Goal: Transaction & Acquisition: Purchase product/service

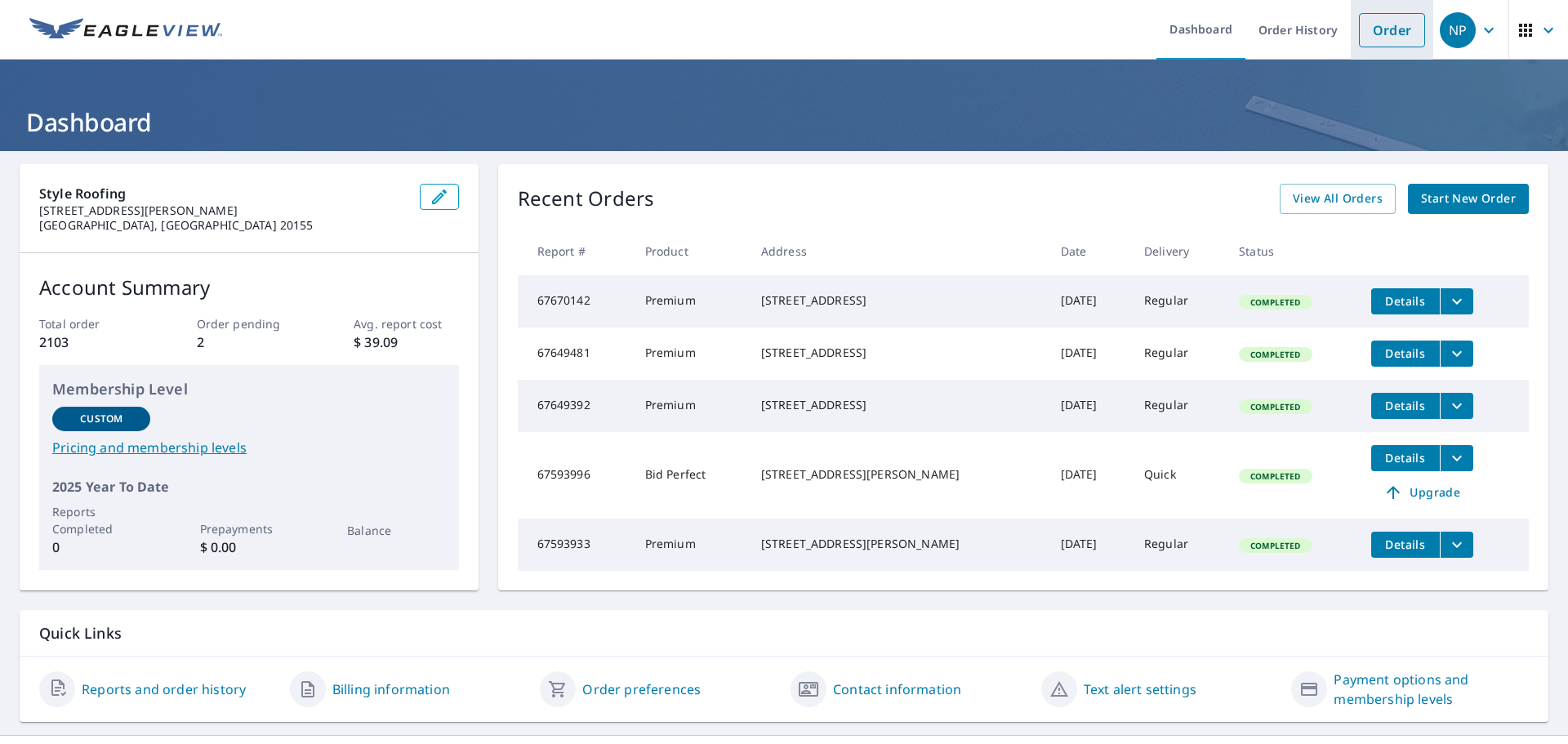
click at [1377, 31] on link "Order" at bounding box center [1392, 29] width 66 height 34
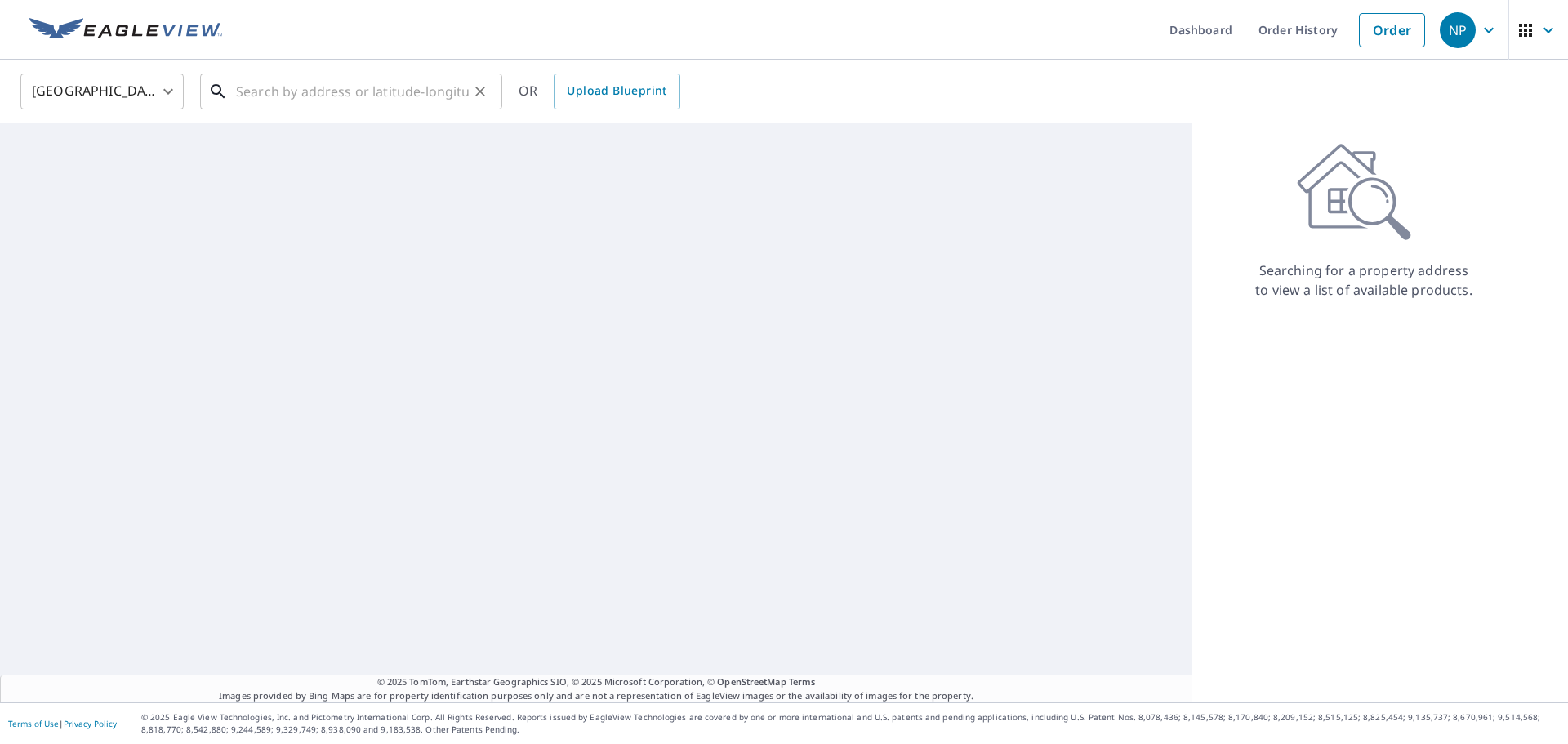
click at [397, 98] on input "text" at bounding box center [352, 91] width 232 height 46
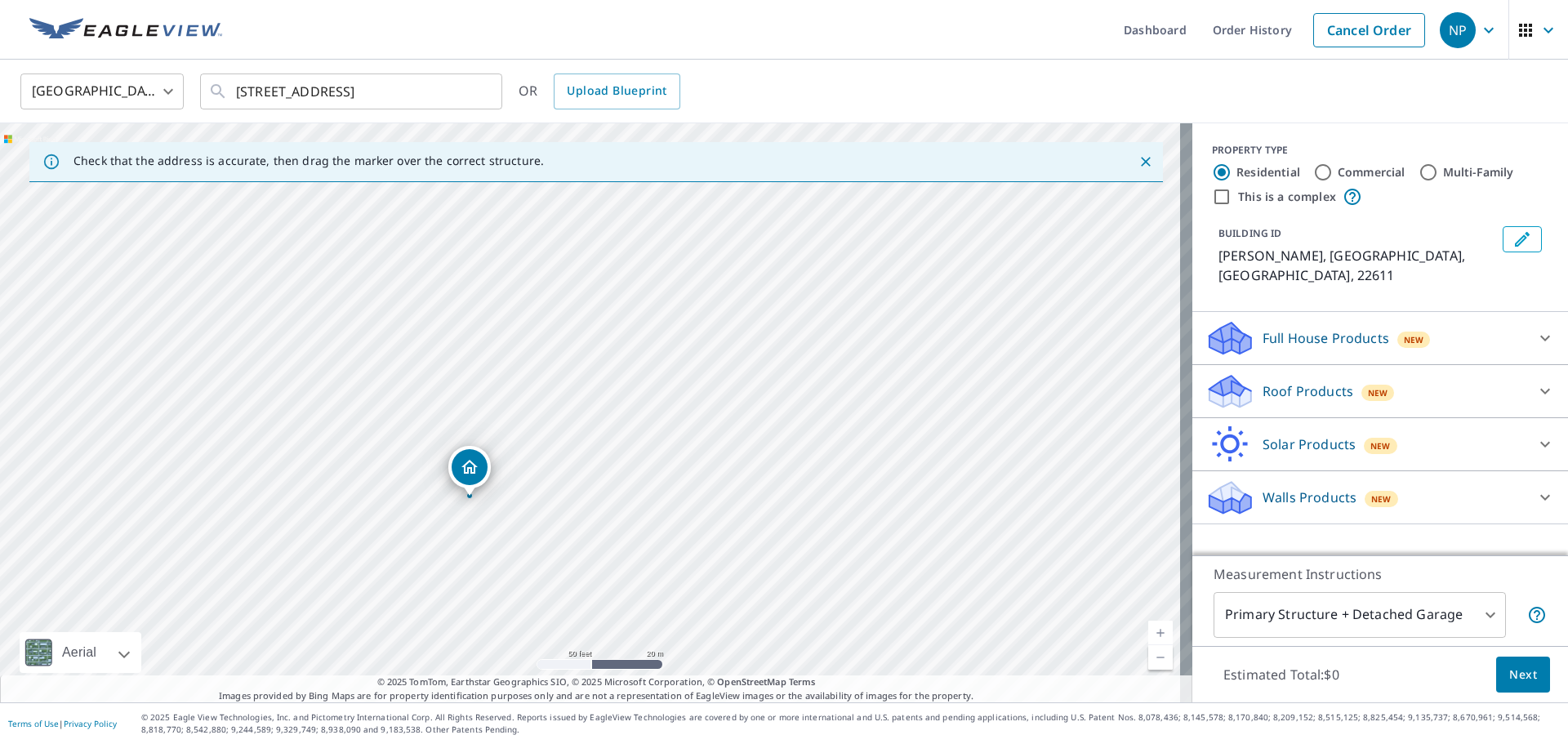
drag, startPoint x: 678, startPoint y: 322, endPoint x: 622, endPoint y: 476, distance: 163.9
click at [622, 476] on div "[PERSON_NAME] Berryville, [GEOGRAPHIC_DATA] 22611" at bounding box center [596, 412] width 1192 height 579
drag, startPoint x: 692, startPoint y: 309, endPoint x: 832, endPoint y: 151, distance: 211.1
click at [831, 144] on div "Check that the address is accurate, then drag the marker over the correct struc…" at bounding box center [596, 412] width 1192 height 579
click at [661, 453] on div "[PERSON_NAME] Berryville, [GEOGRAPHIC_DATA] 22611" at bounding box center [596, 412] width 1192 height 579
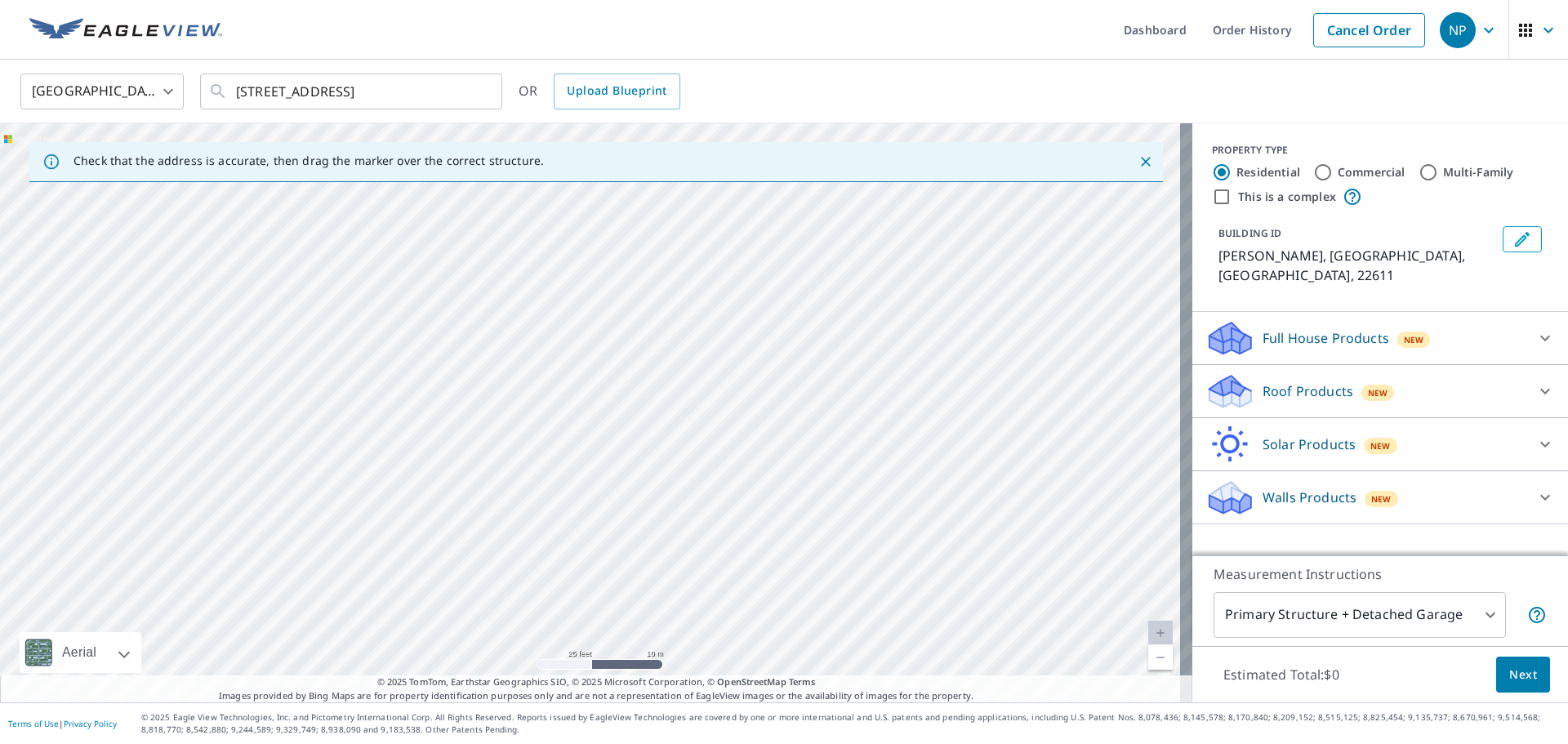
drag, startPoint x: 457, startPoint y: 514, endPoint x: 621, endPoint y: 467, distance: 170.6
click at [621, 467] on div "[PERSON_NAME] Berryville, [GEOGRAPHIC_DATA] 22611" at bounding box center [596, 412] width 1192 height 579
drag, startPoint x: 576, startPoint y: 522, endPoint x: 641, endPoint y: 365, distance: 169.9
click at [641, 365] on div "[PERSON_NAME] Berryville, [GEOGRAPHIC_DATA] 22611" at bounding box center [596, 412] width 1192 height 579
drag, startPoint x: 588, startPoint y: 504, endPoint x: 671, endPoint y: 209, distance: 306.5
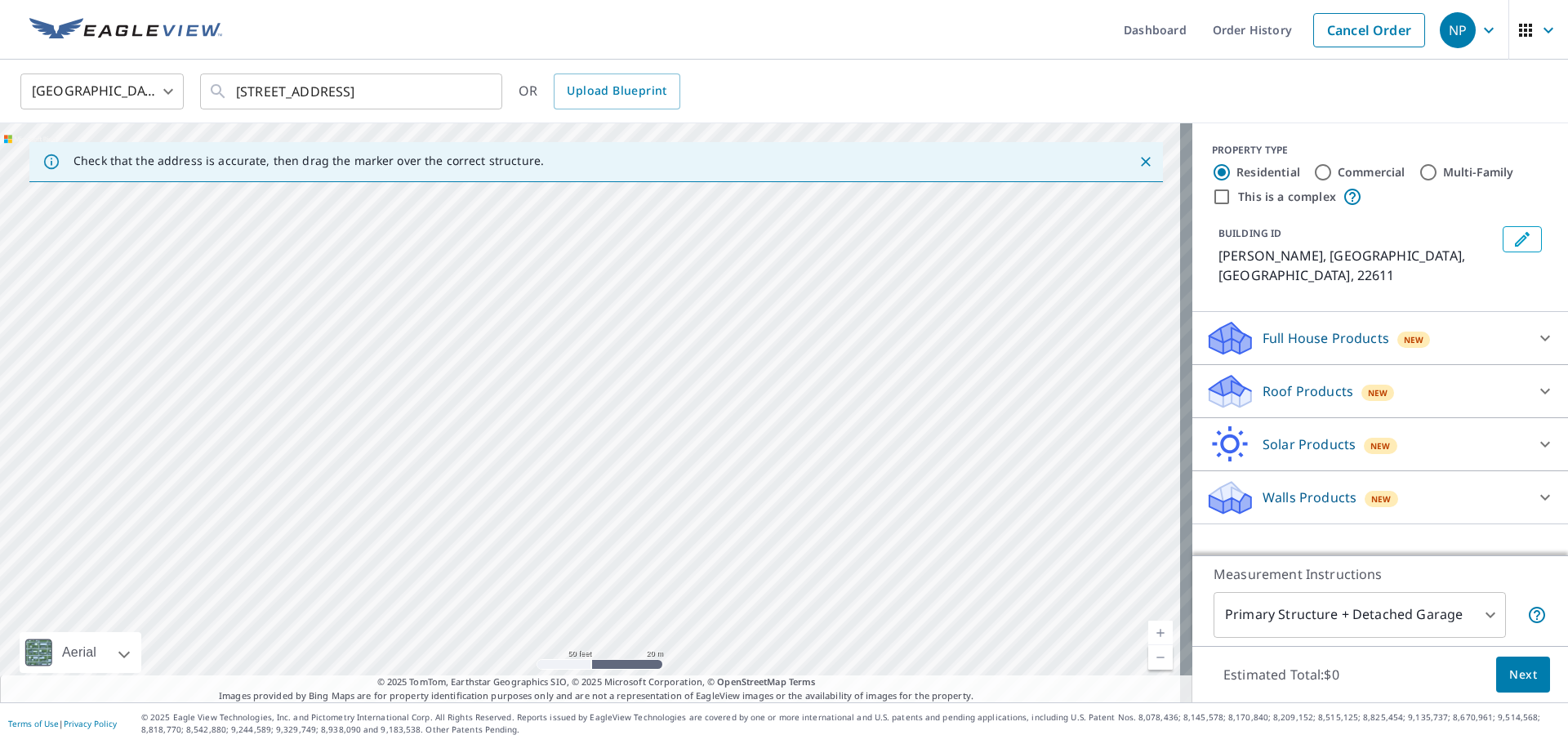
click at [671, 209] on div "[PERSON_NAME] Berryville, [GEOGRAPHIC_DATA] 22611" at bounding box center [596, 412] width 1192 height 579
drag, startPoint x: 636, startPoint y: 461, endPoint x: 689, endPoint y: 203, distance: 263.4
click at [689, 203] on div "[PERSON_NAME] Berryville, [GEOGRAPHIC_DATA] 22611" at bounding box center [596, 412] width 1192 height 579
drag, startPoint x: 681, startPoint y: 459, endPoint x: 682, endPoint y: 227, distance: 232.0
click at [682, 227] on div "[PERSON_NAME] Berryville, [GEOGRAPHIC_DATA] 22611" at bounding box center [596, 412] width 1192 height 579
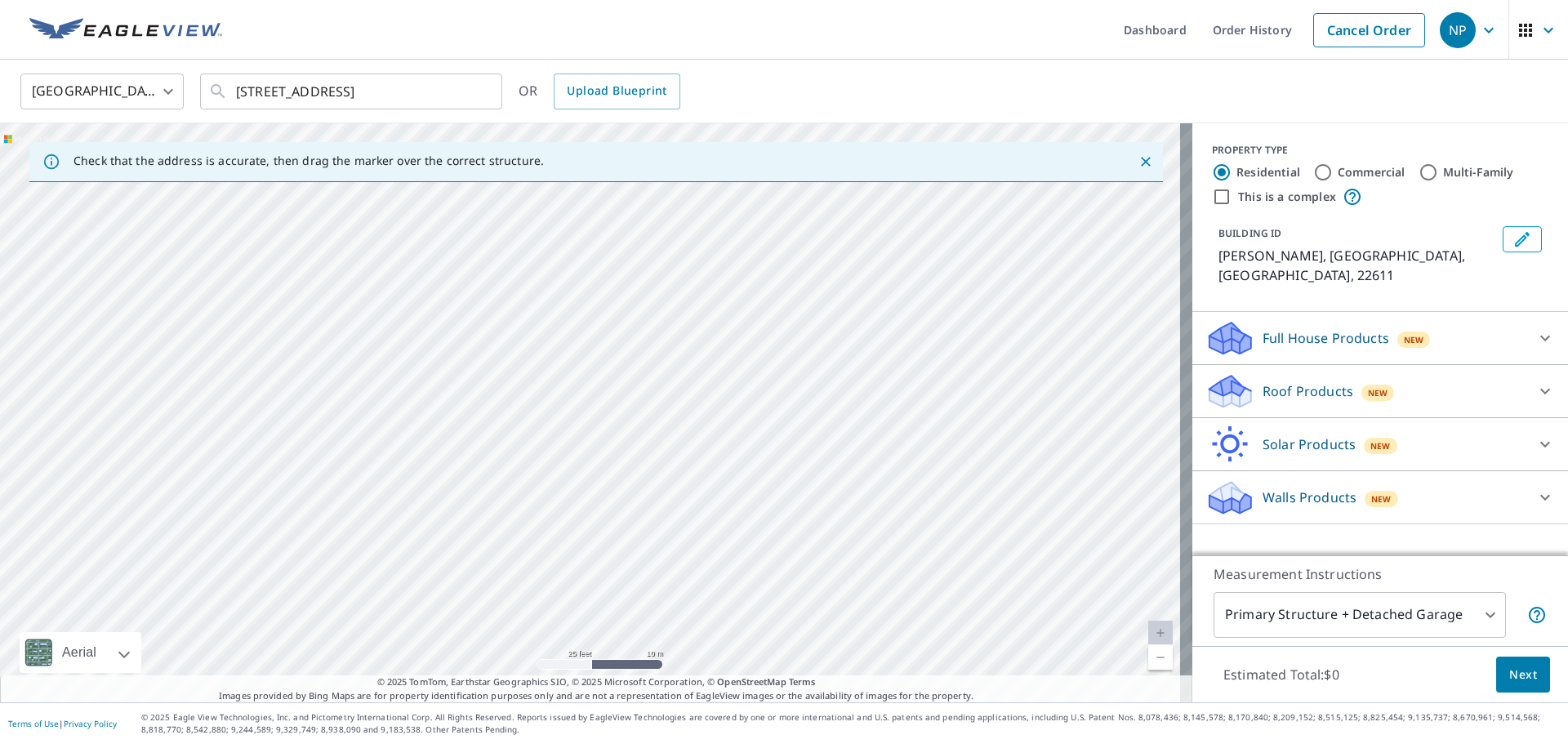
drag, startPoint x: 705, startPoint y: 381, endPoint x: 662, endPoint y: 424, distance: 60.8
click at [662, 424] on div "[PERSON_NAME] Berryville, [GEOGRAPHIC_DATA] 22611" at bounding box center [596, 412] width 1192 height 579
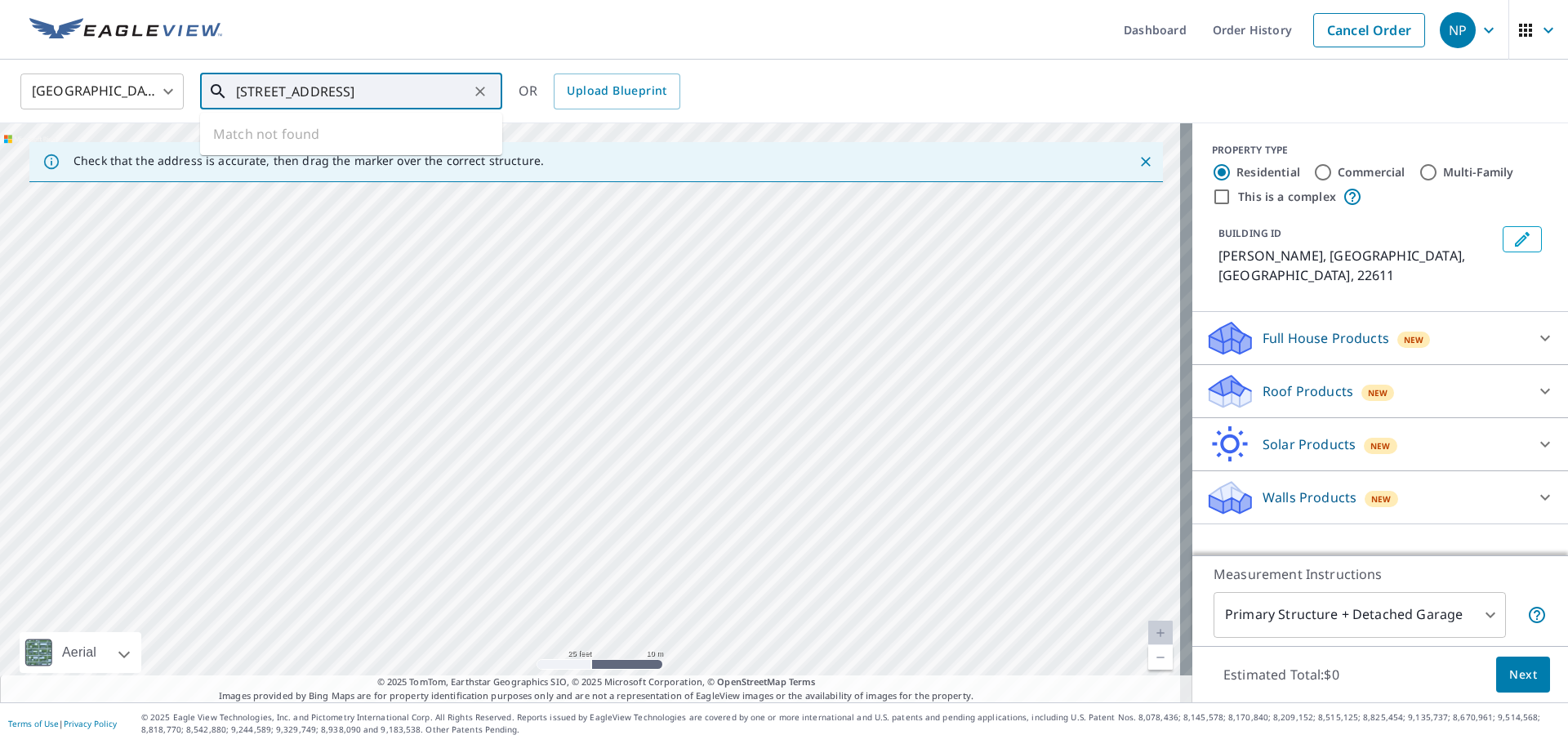
click at [266, 88] on input "[STREET_ADDRESS]" at bounding box center [352, 91] width 232 height 46
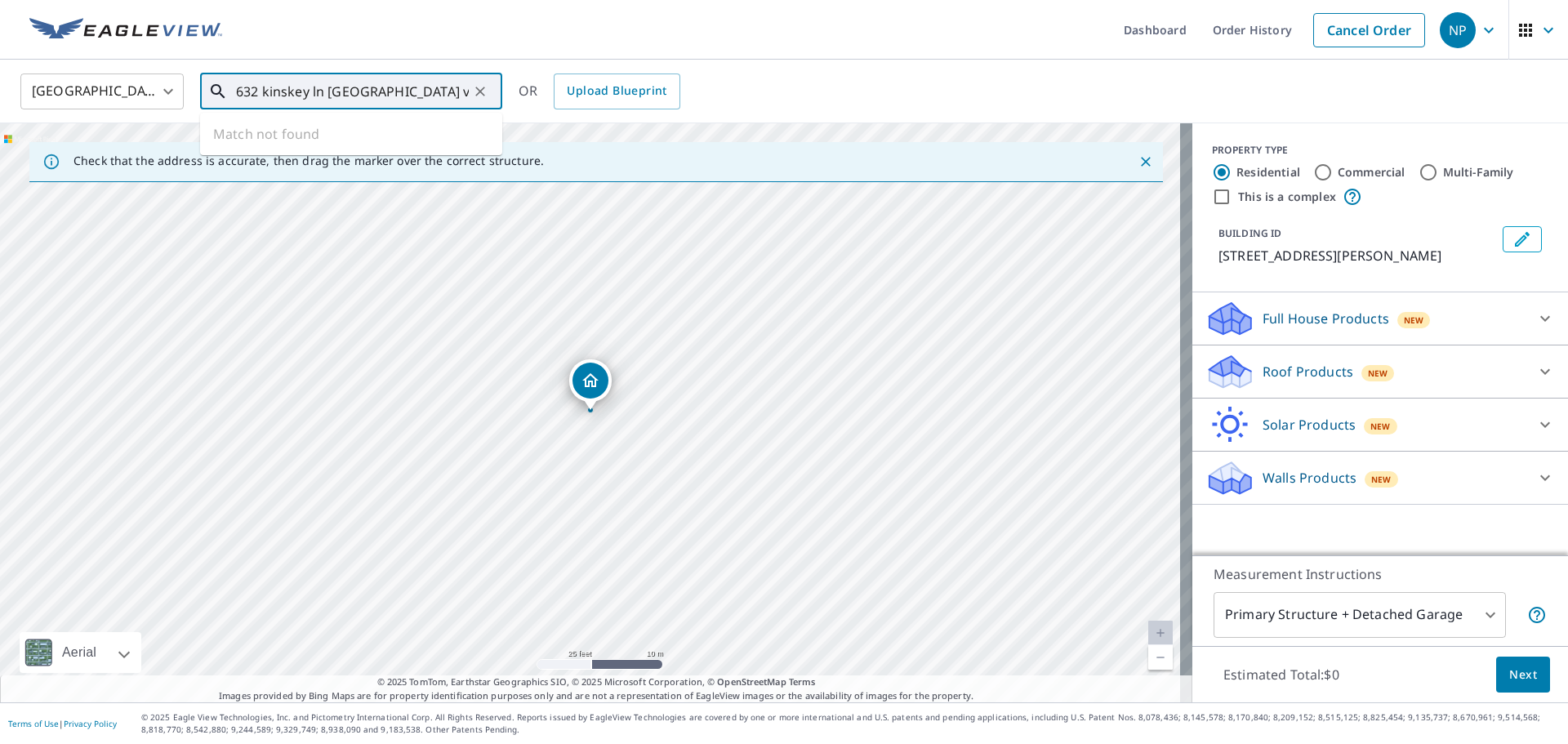
drag, startPoint x: 424, startPoint y: 93, endPoint x: 154, endPoint y: 110, distance: 270.5
click at [154, 110] on div "United States [GEOGRAPHIC_DATA] ​ [STREET_ADDRESS] ​ Match not found OR Upload …" at bounding box center [778, 91] width 1541 height 38
paste input "[EMAIL_ADDRESS][DOMAIN_NAME]"
type input "[EMAIL_ADDRESS][DOMAIN_NAME]"
click at [480, 92] on icon "Clear" at bounding box center [480, 92] width 10 height 10
